Goal: Task Accomplishment & Management: Manage account settings

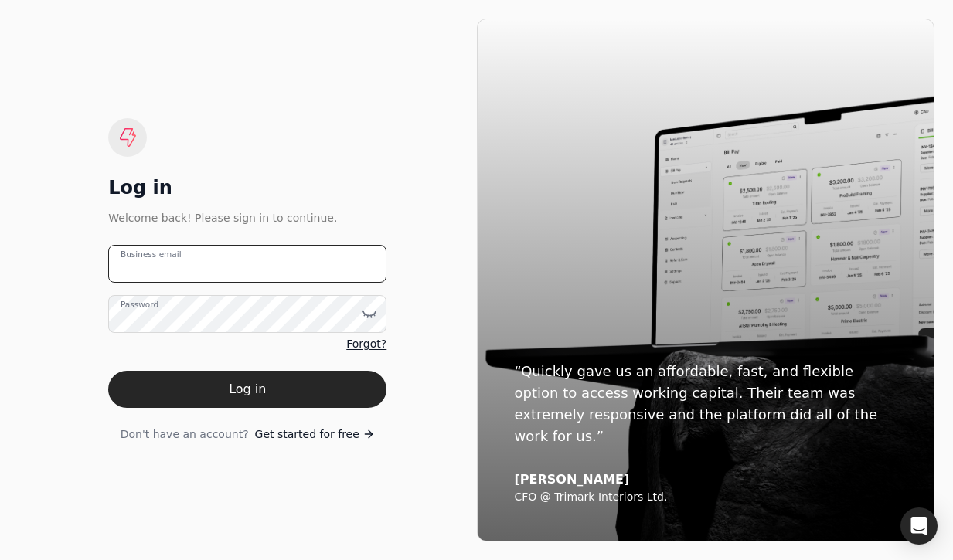
click at [316, 251] on email "Business email" at bounding box center [247, 264] width 278 height 38
type email "[EMAIL_ADDRESS][DOMAIN_NAME]"
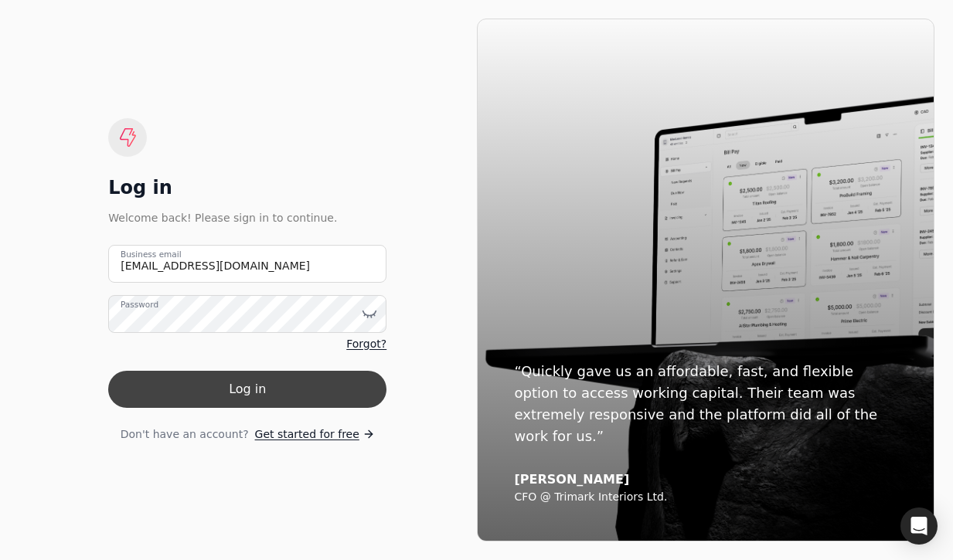
click at [306, 383] on button "Log in" at bounding box center [247, 389] width 278 height 37
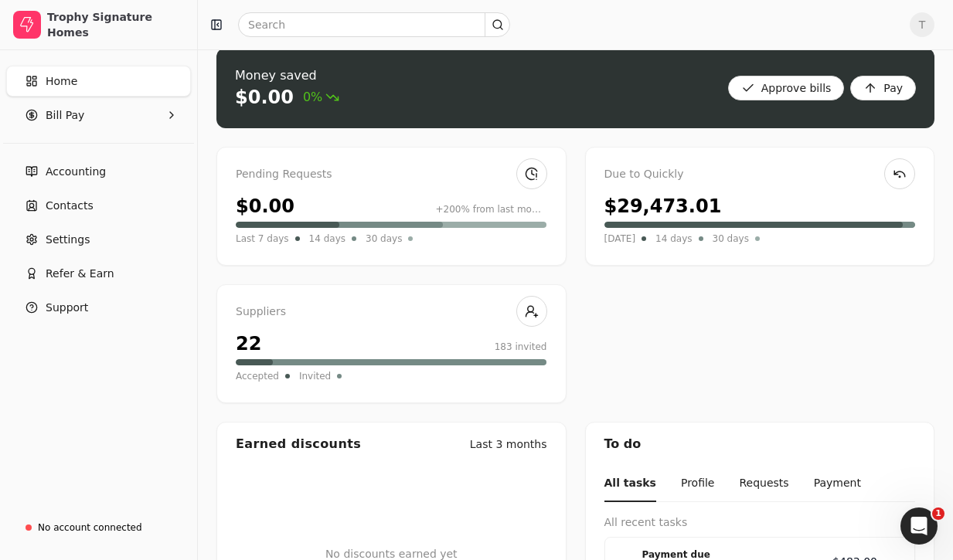
scroll to position [25, 0]
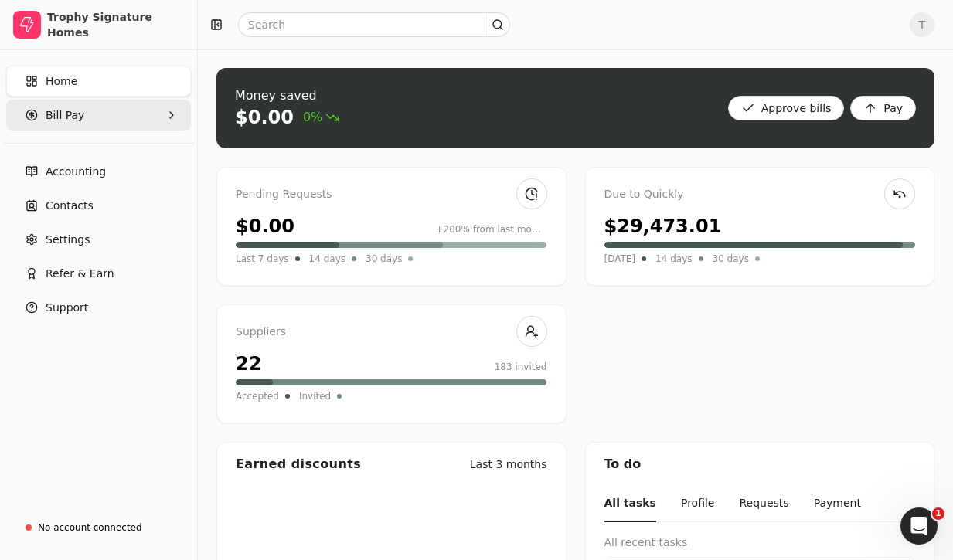
click at [114, 122] on Pay "Bill Pay" at bounding box center [98, 115] width 185 height 31
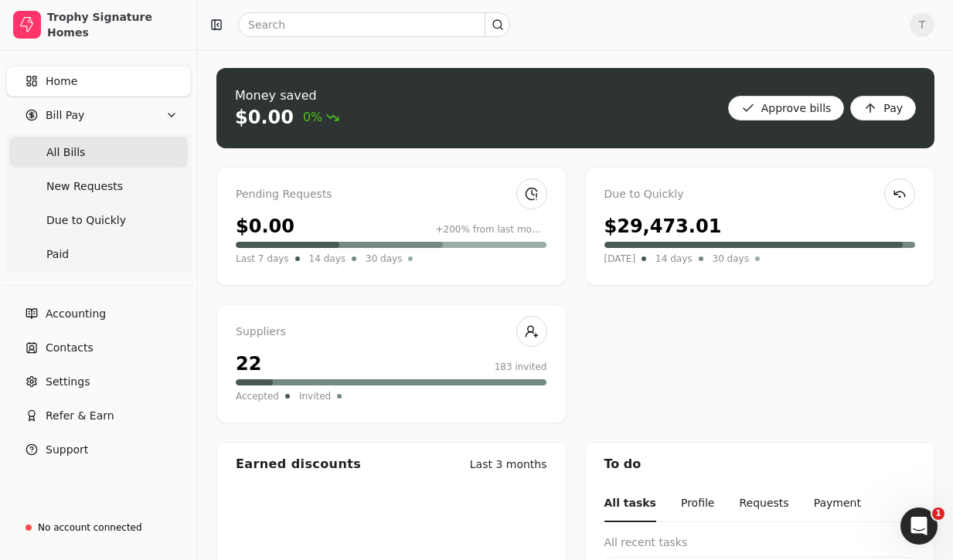
click at [106, 150] on Bills "All Bills" at bounding box center [98, 152] width 179 height 31
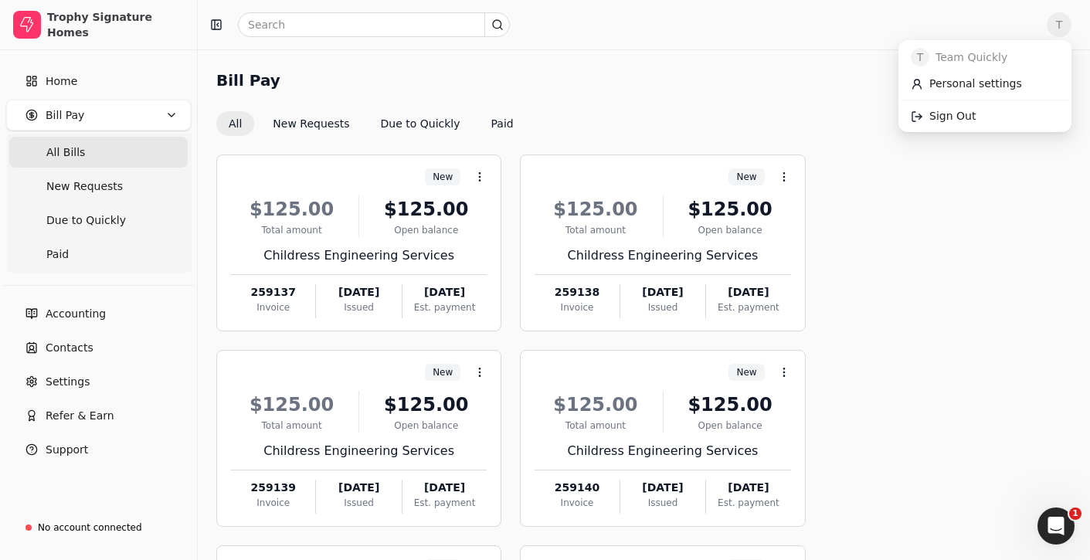
click at [952, 19] on span "T" at bounding box center [1059, 24] width 25 height 25
click at [952, 108] on link "Sign Out" at bounding box center [985, 117] width 167 height 26
